Goal: Information Seeking & Learning: Learn about a topic

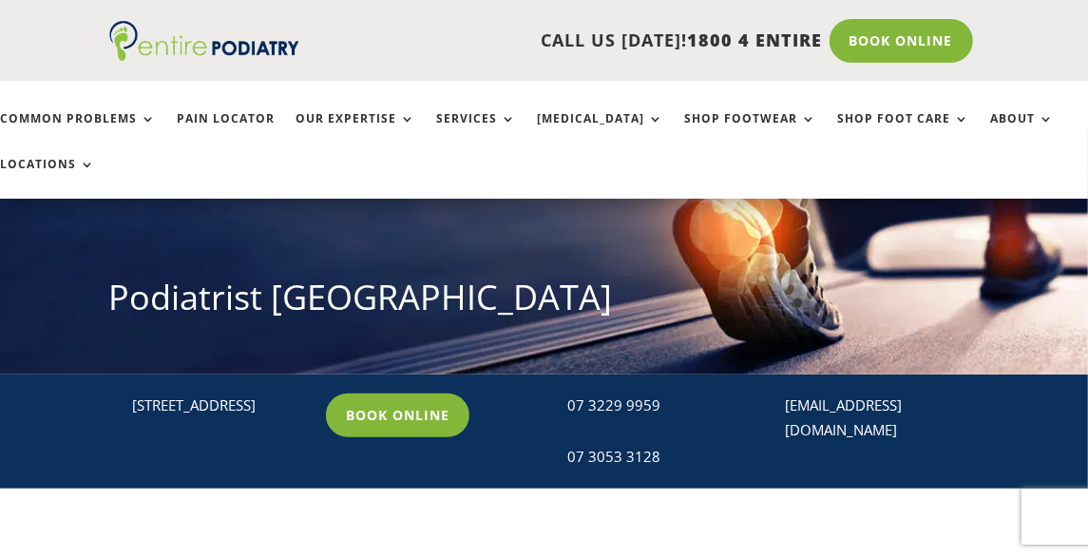
click at [585, 358] on div "Home Locations Podiatrist Brisbane City Podiatrist Brisbane City" at bounding box center [544, 231] width 1088 height 285
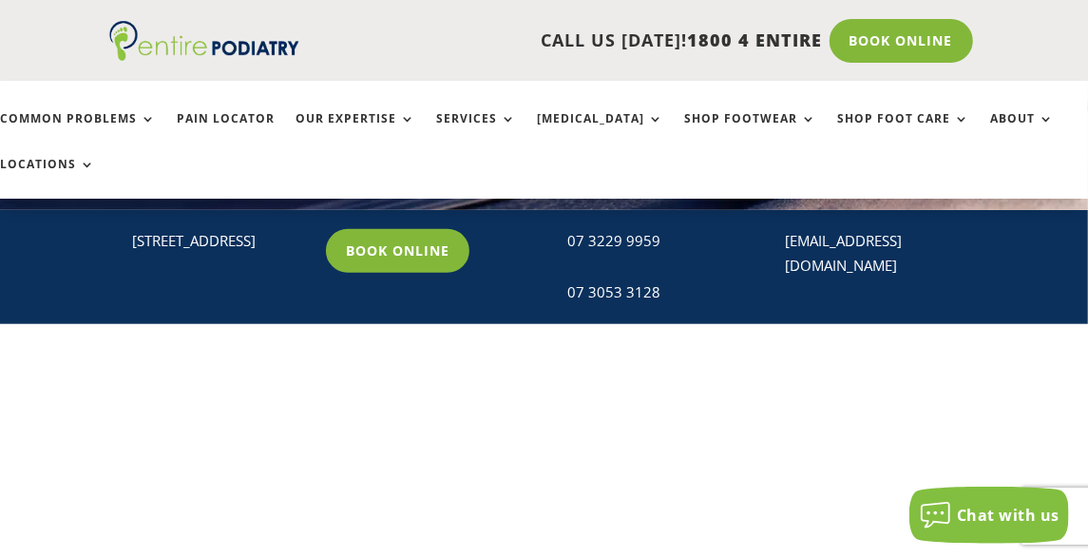
scroll to position [326, 0]
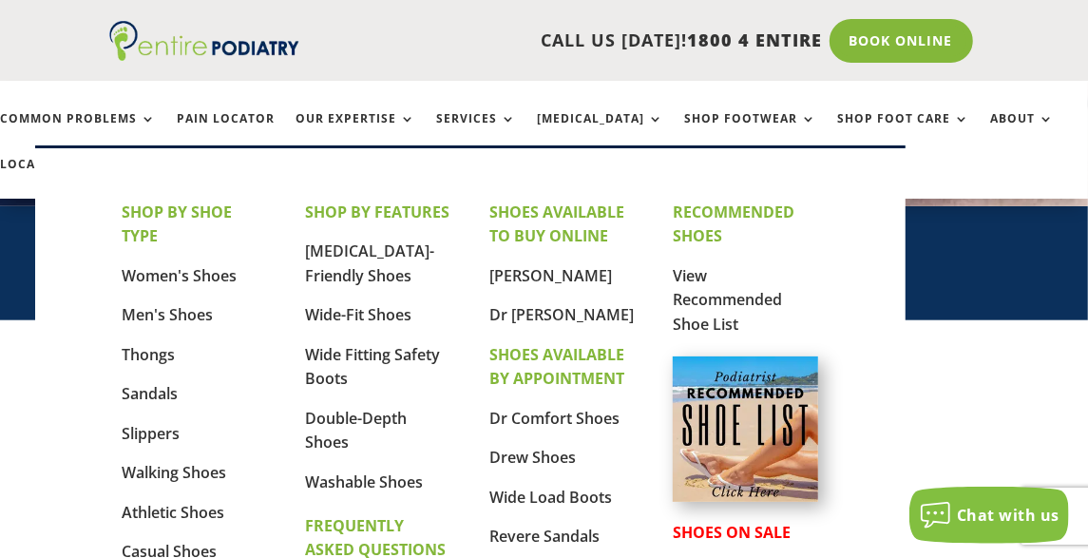
click at [719, 118] on link "Shop Footwear" at bounding box center [750, 132] width 132 height 41
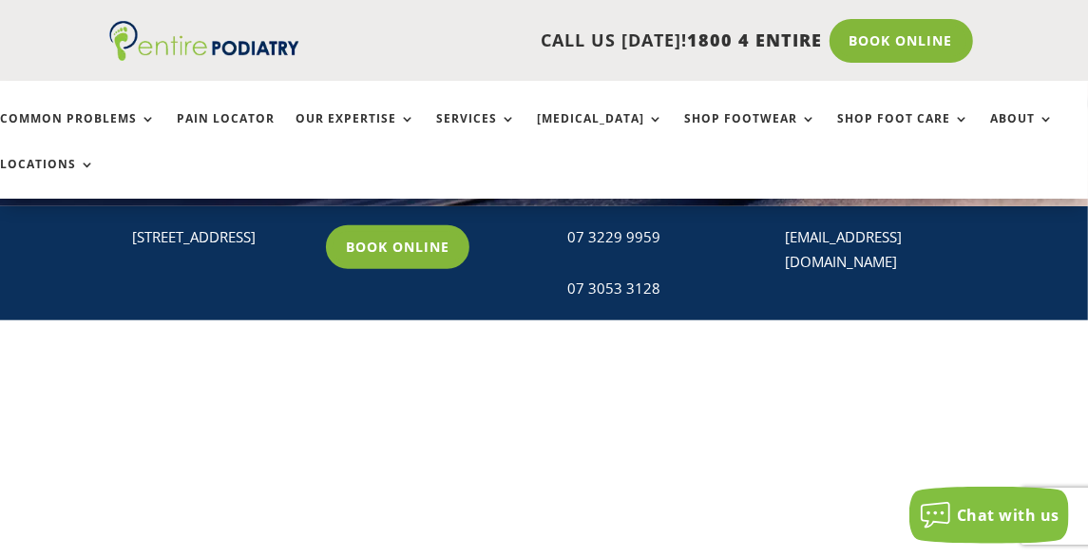
scroll to position [506, 0]
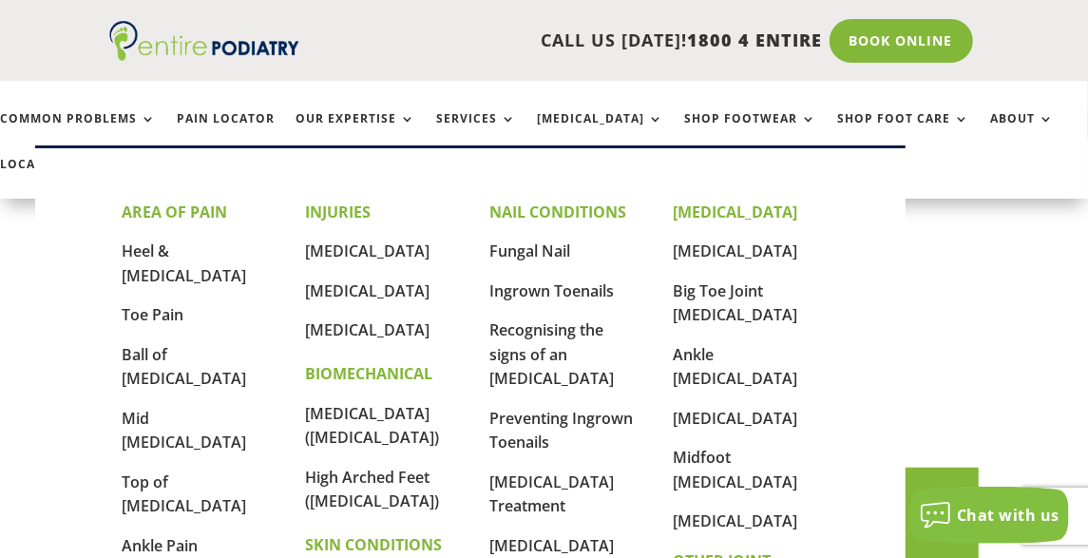
click at [154, 304] on link "Toe Pain" at bounding box center [153, 314] width 62 height 21
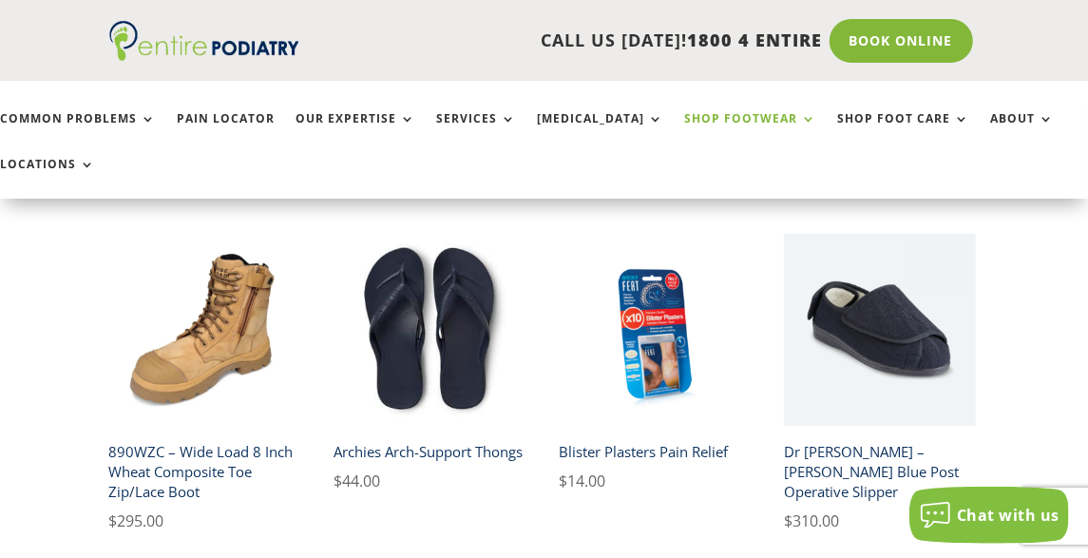
scroll to position [1326, 0]
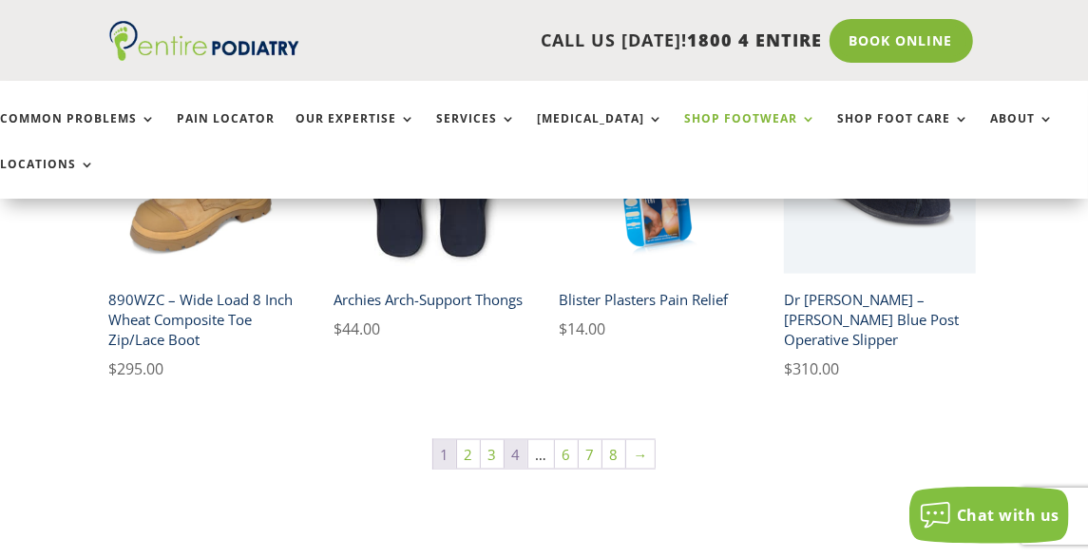
click at [518, 454] on link "4" at bounding box center [516, 454] width 23 height 29
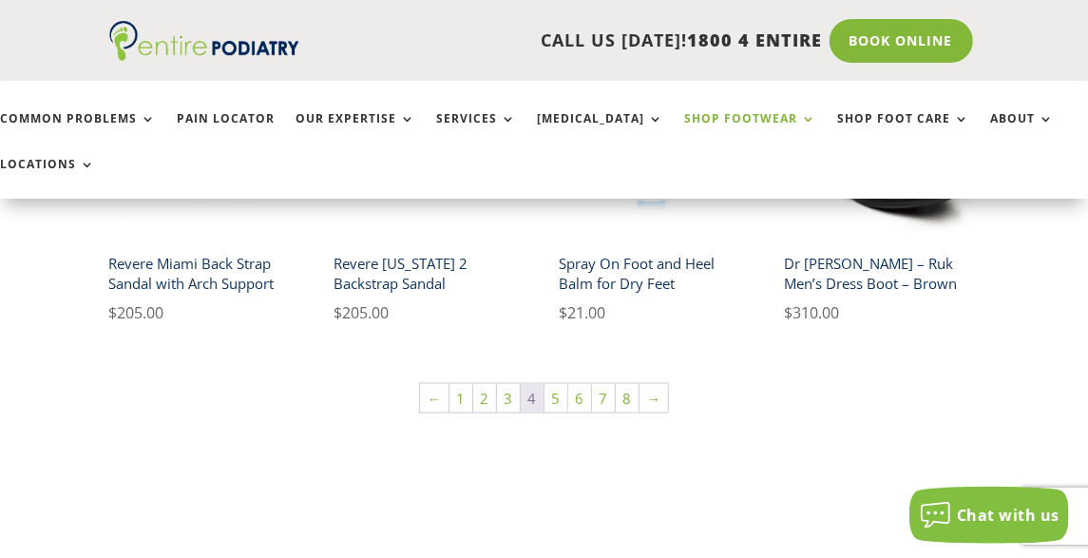
scroll to position [1307, 0]
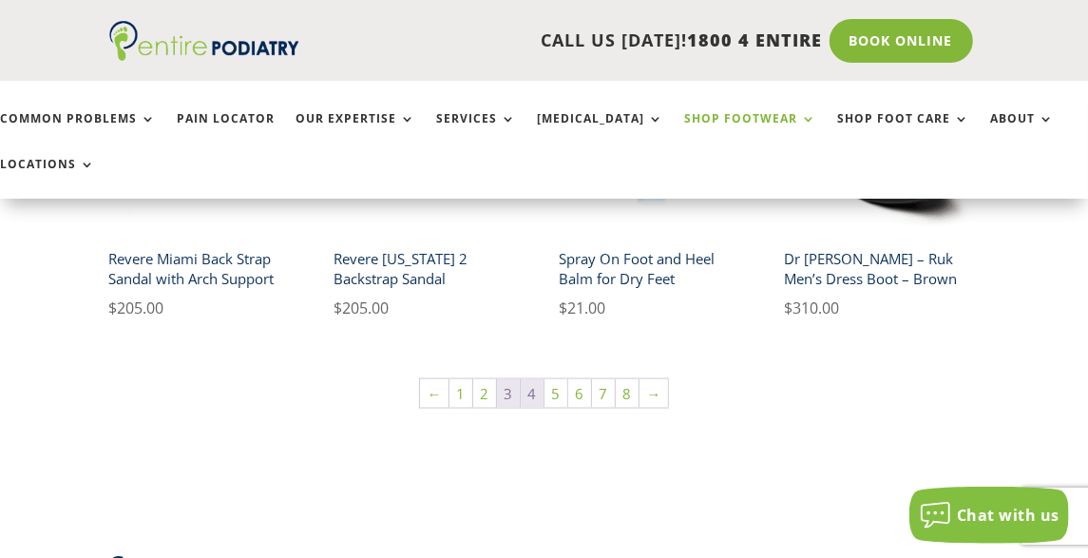
click at [511, 389] on link "3" at bounding box center [508, 393] width 23 height 29
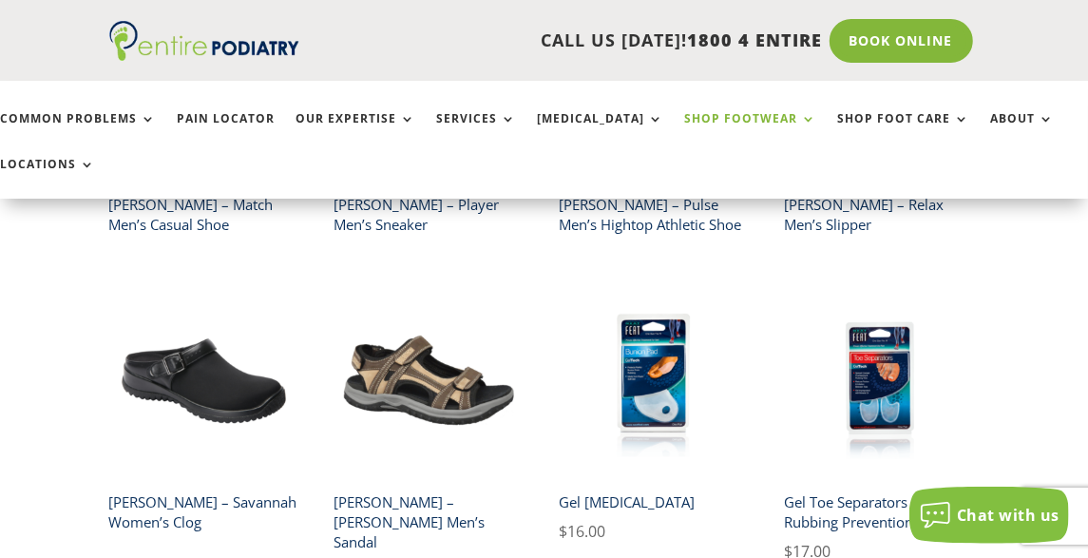
scroll to position [1060, 0]
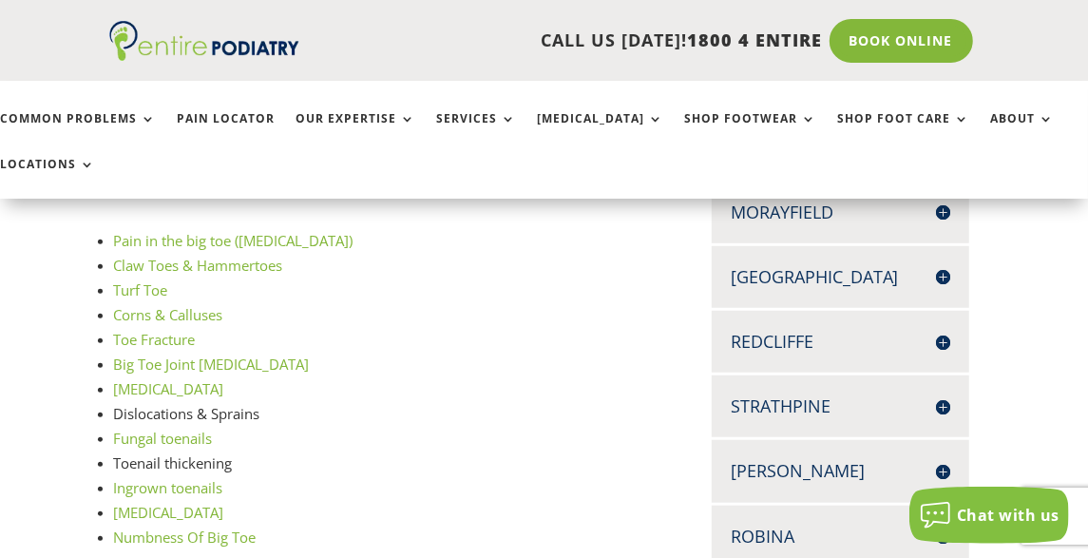
scroll to position [608, 10]
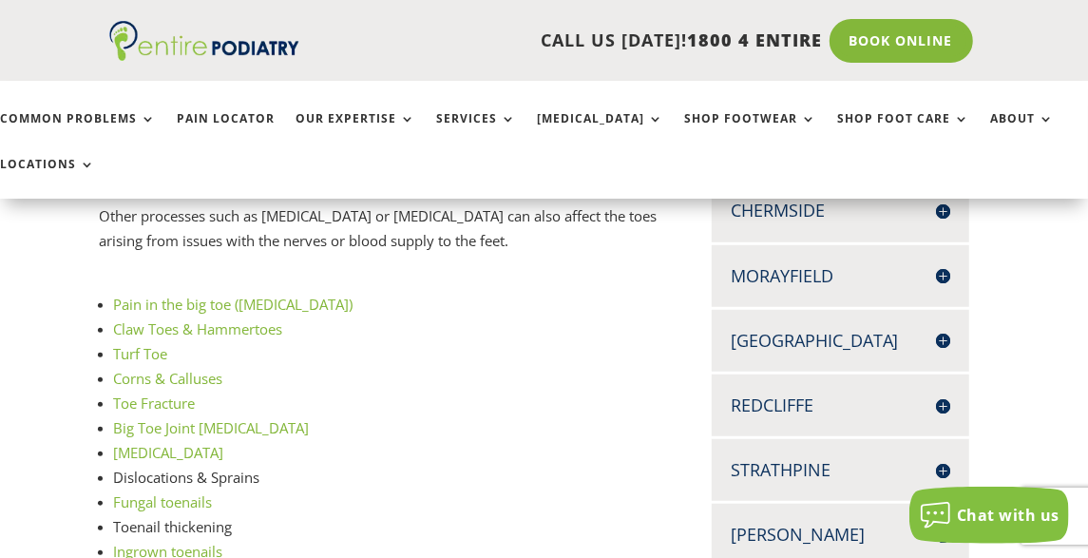
click at [149, 331] on link "Claw Toes & Hammertoes" at bounding box center [198, 328] width 169 height 19
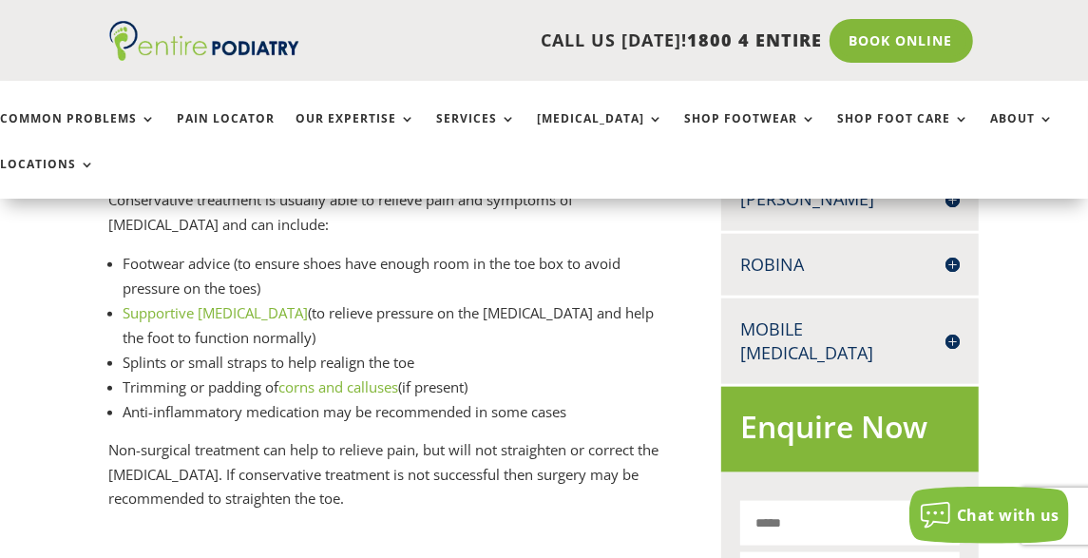
scroll to position [1011, 0]
